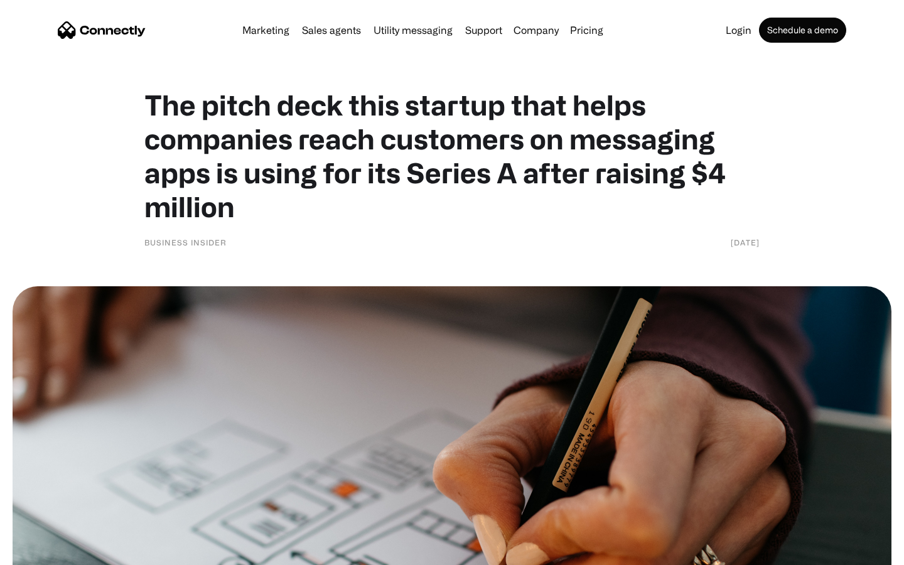
scroll to position [5443, 0]
